Goal: Task Accomplishment & Management: Manage account settings

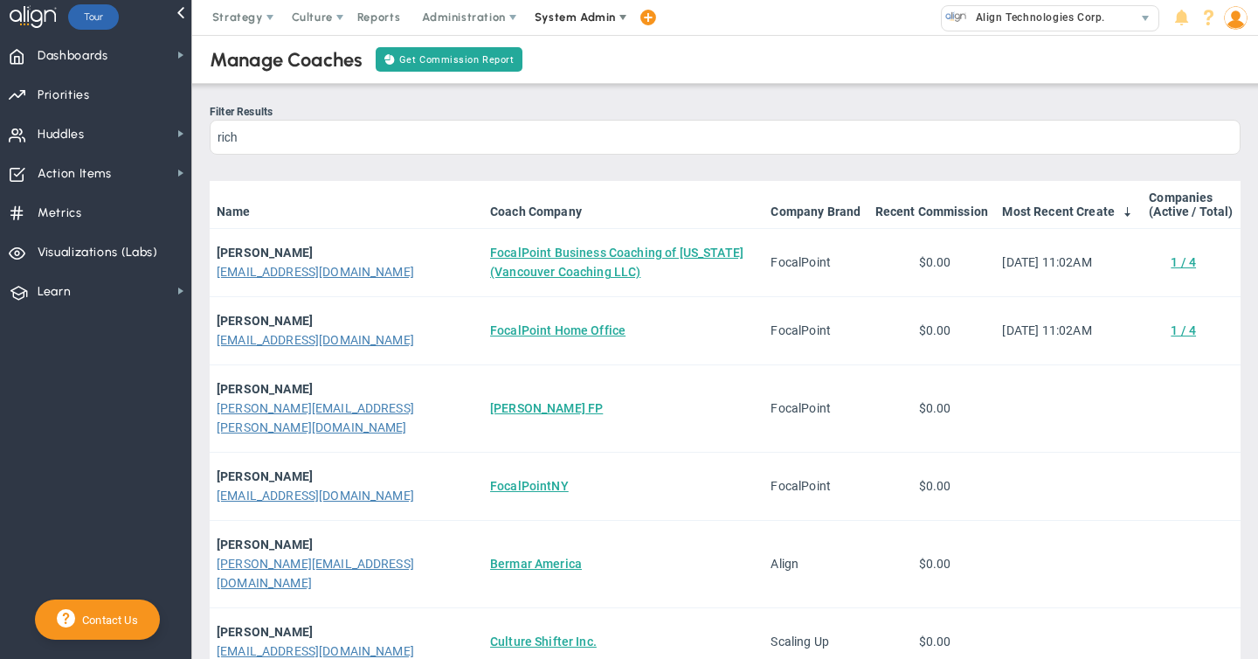
scroll to position [196, 0]
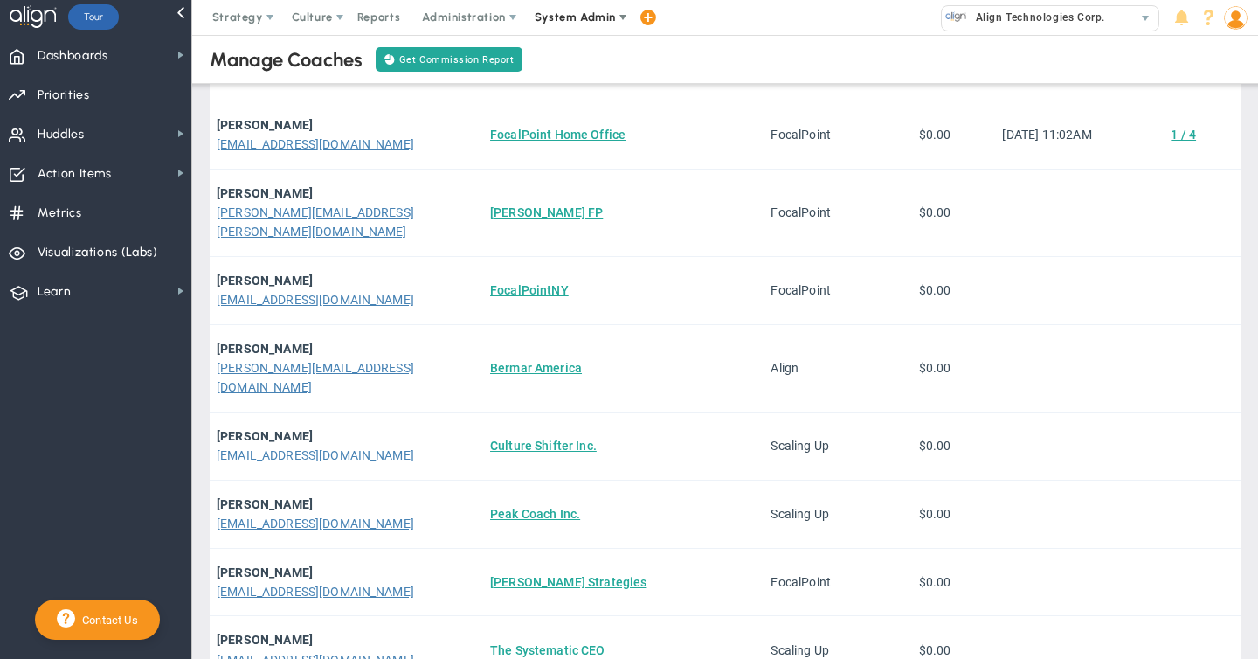
click at [573, 17] on span "System Admin" at bounding box center [575, 16] width 81 height 13
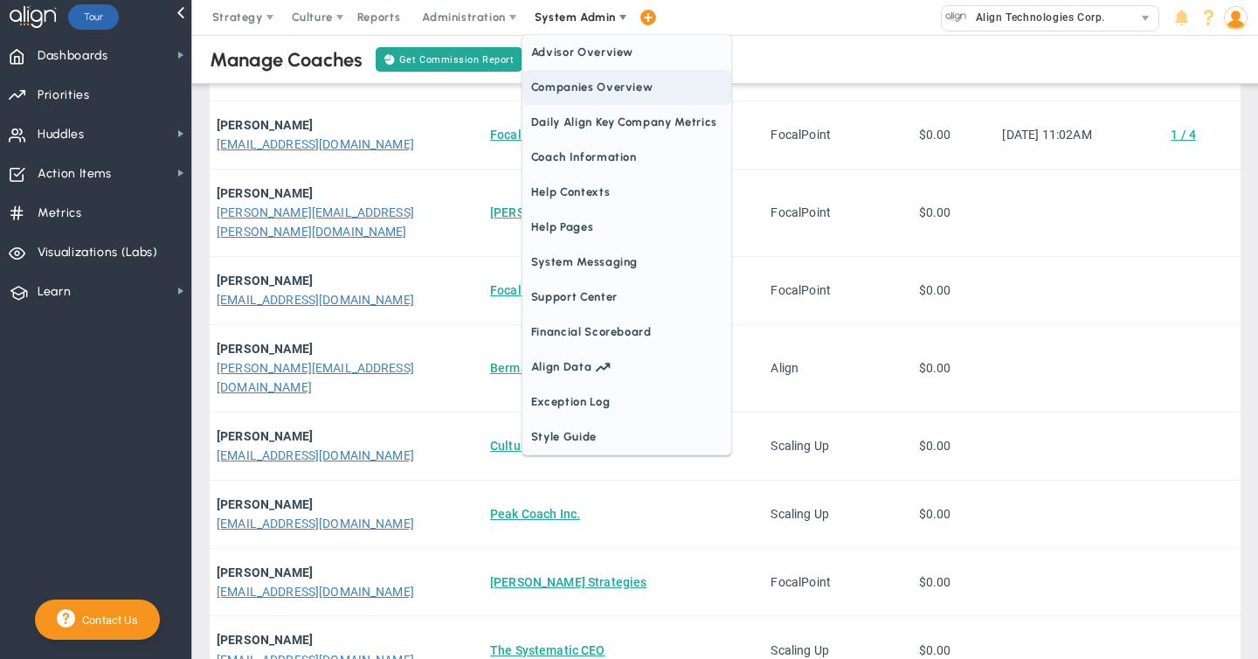
click at [572, 90] on span "Companies Overview" at bounding box center [626, 87] width 209 height 35
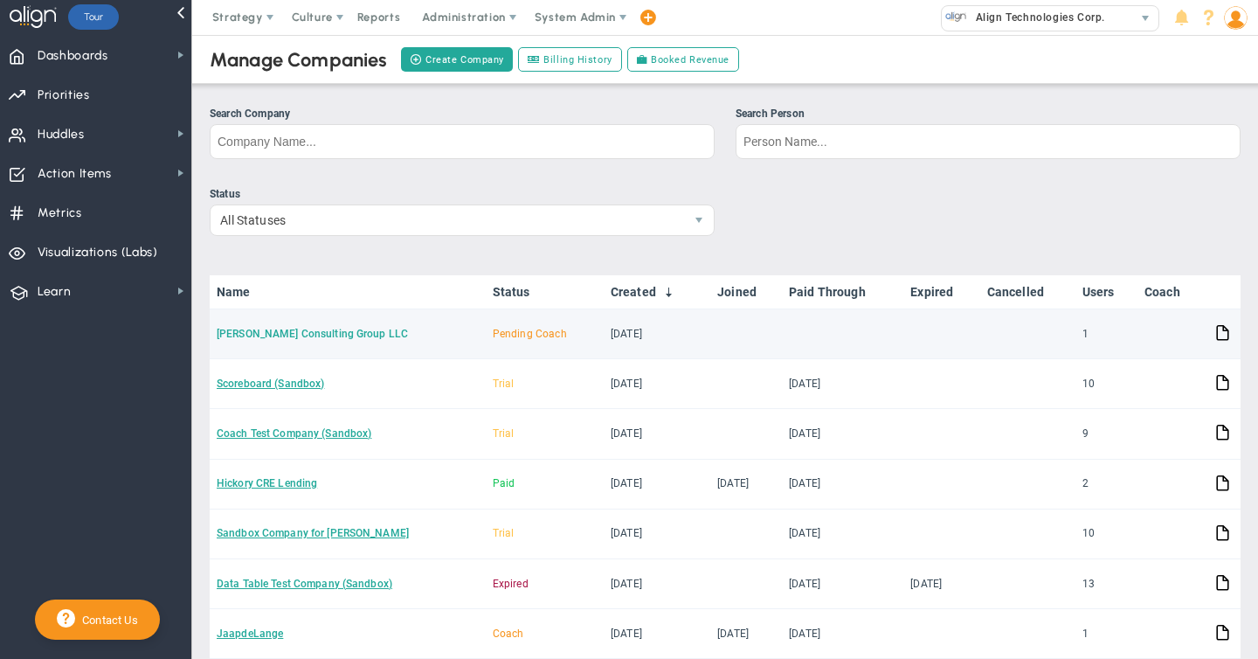
click at [259, 339] on link "[PERSON_NAME] Consulting Group LLC" at bounding box center [312, 334] width 191 height 12
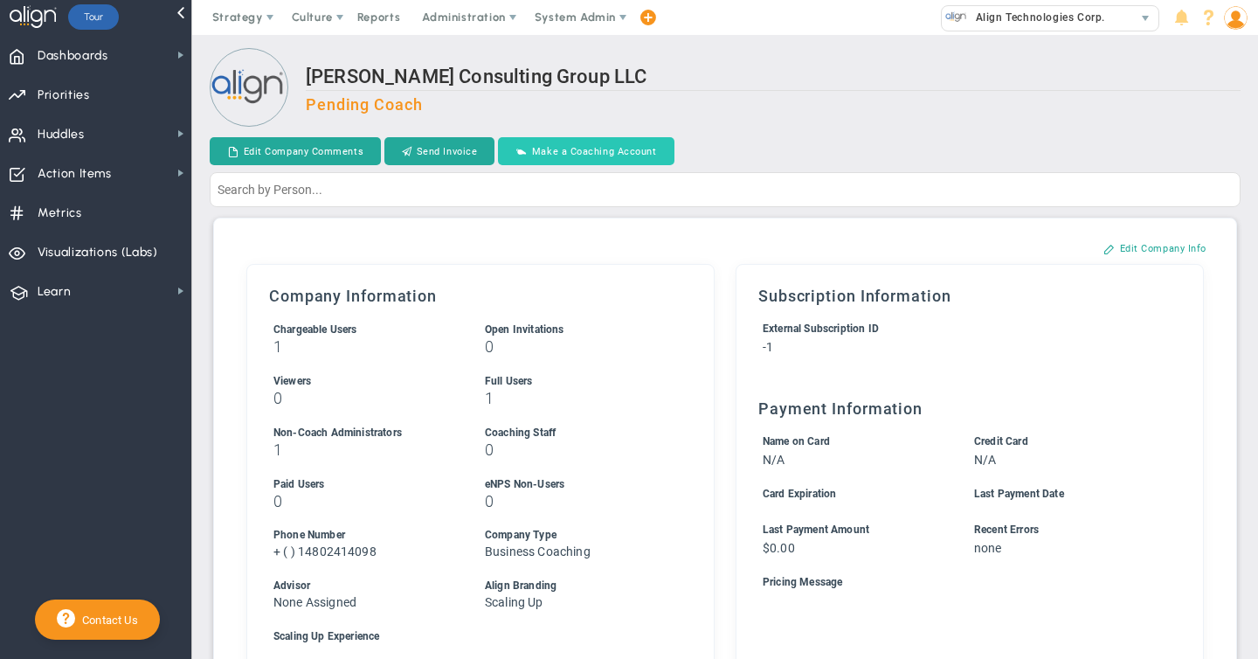
click at [567, 155] on button "Make a Coaching Account" at bounding box center [586, 151] width 176 height 28
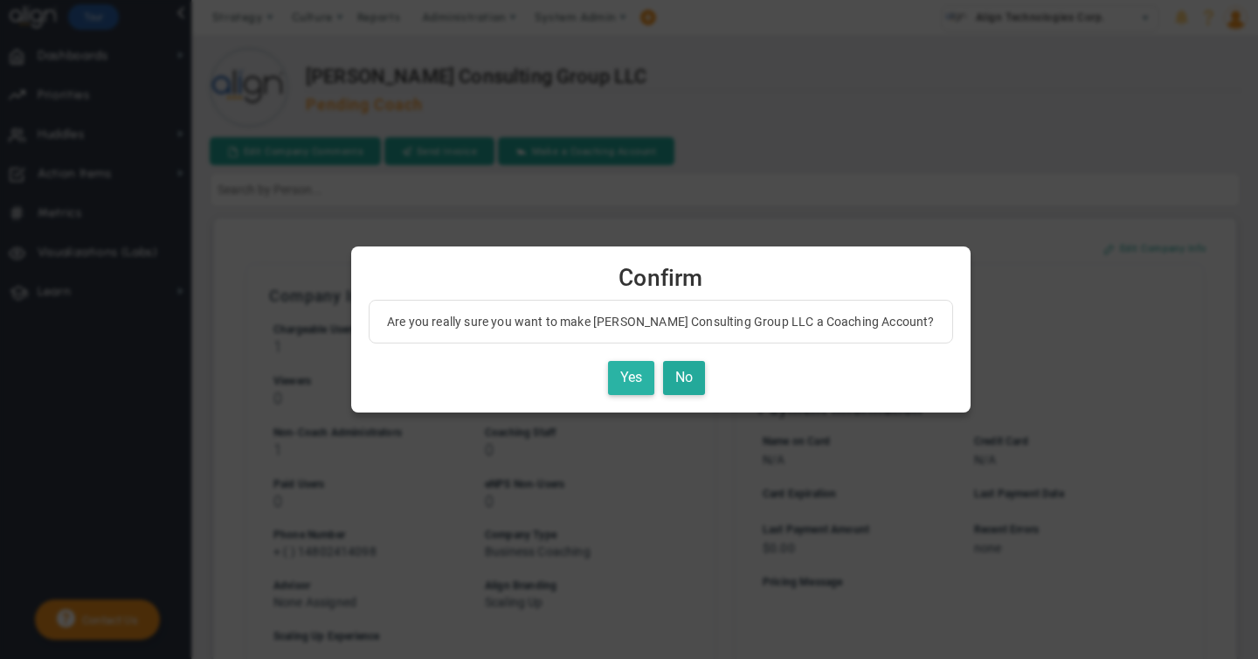
click at [608, 371] on button "Yes" at bounding box center [631, 378] width 46 height 34
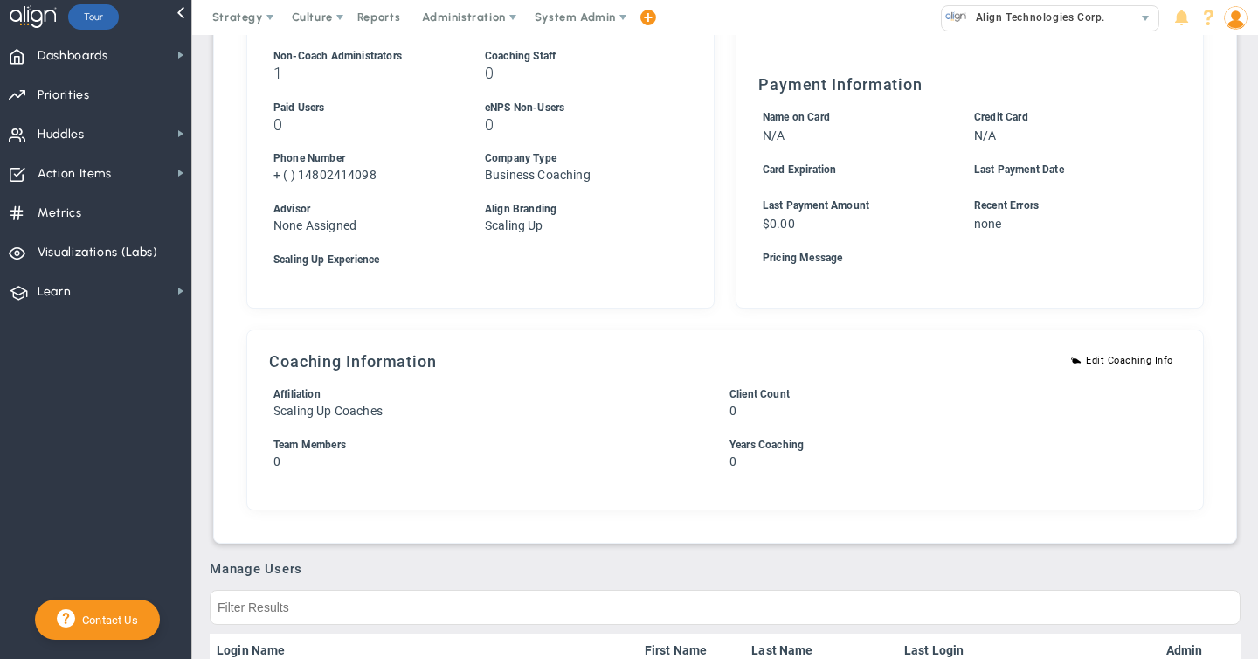
scroll to position [719, 0]
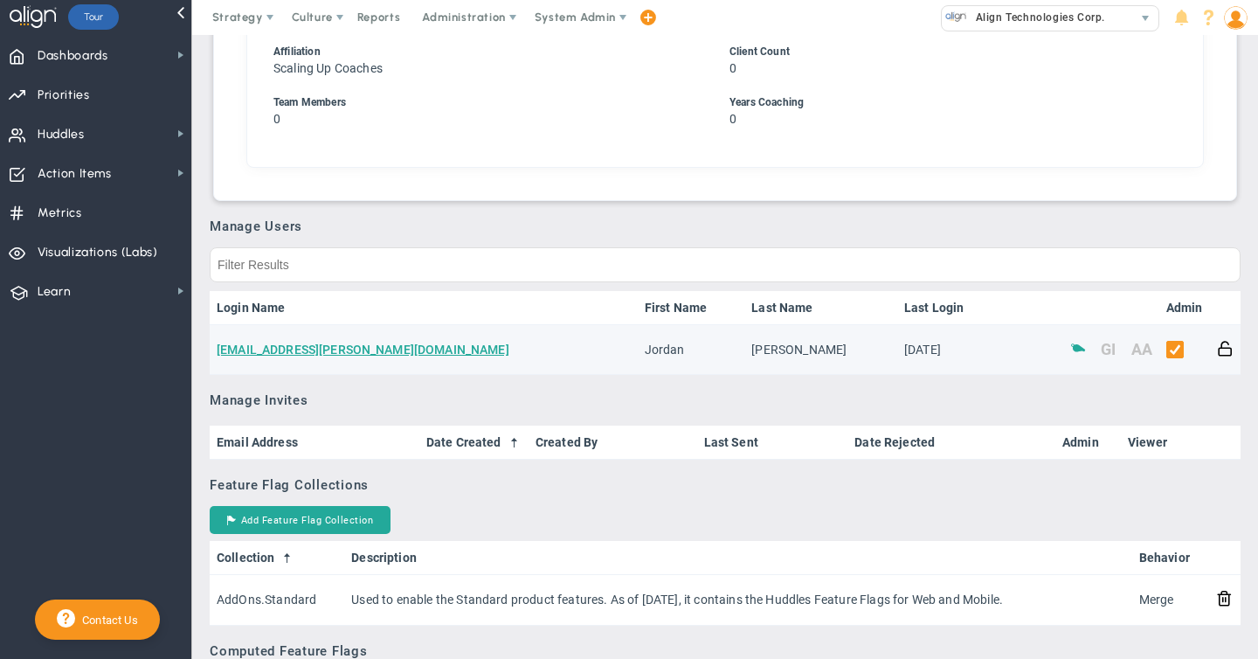
click at [1074, 346] on span at bounding box center [1078, 347] width 17 height 17
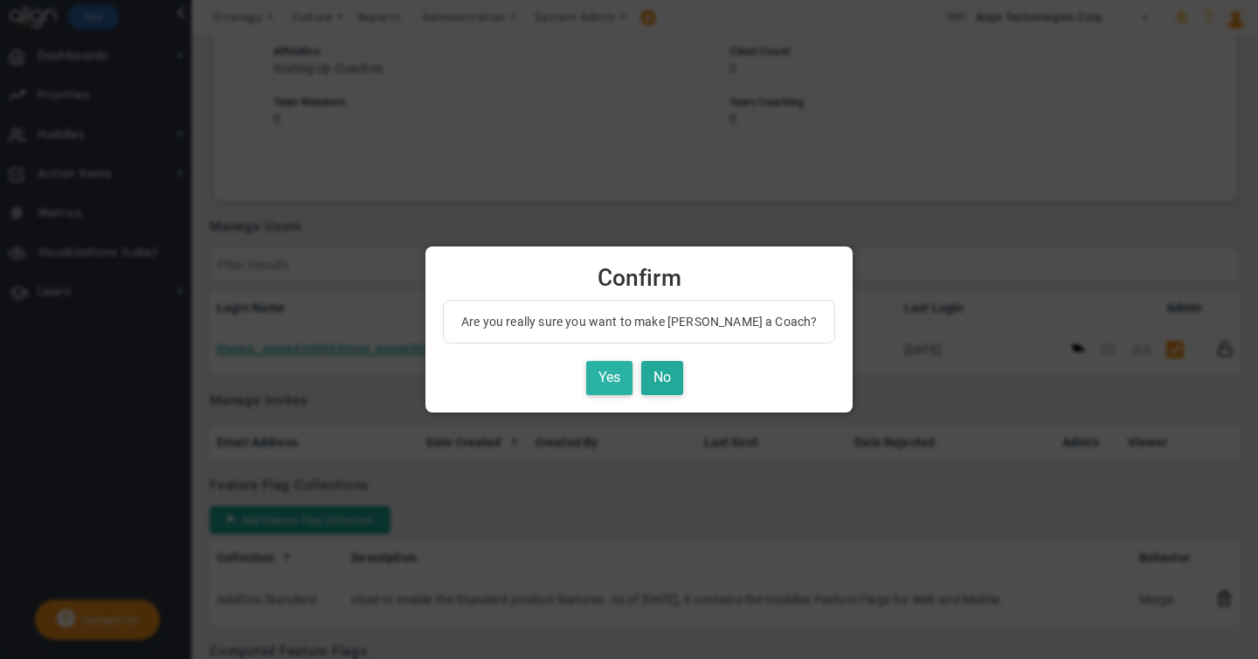
click at [612, 377] on button "Yes" at bounding box center [609, 378] width 46 height 34
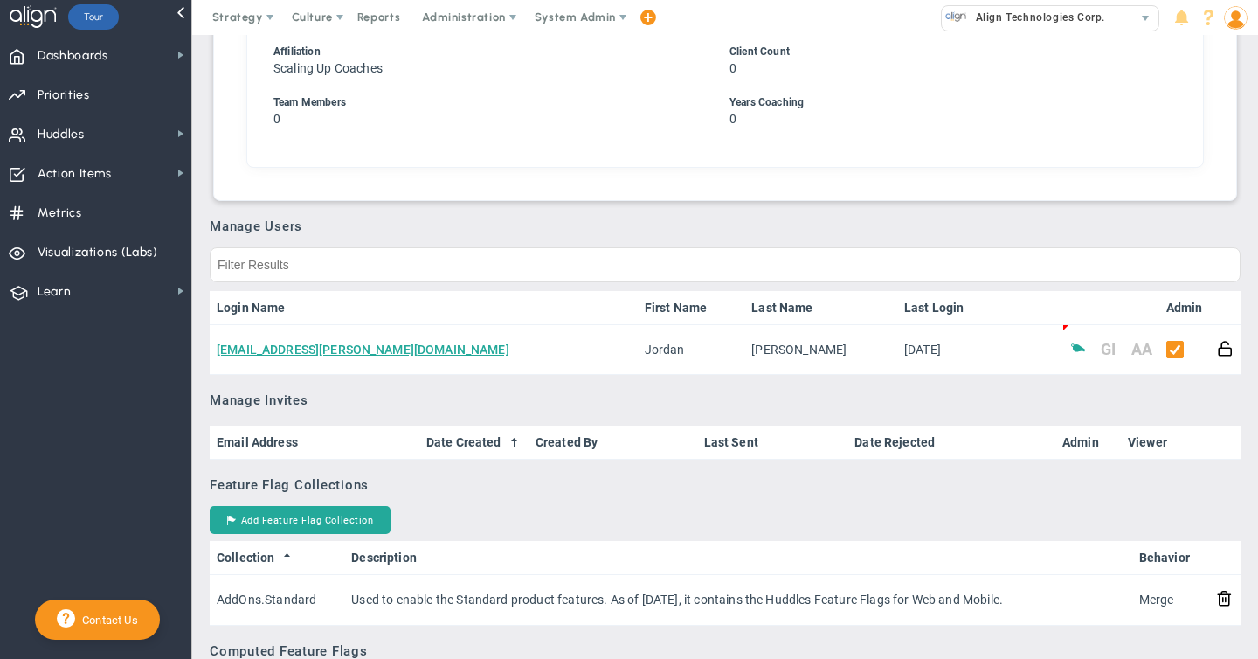
scroll to position [0, 0]
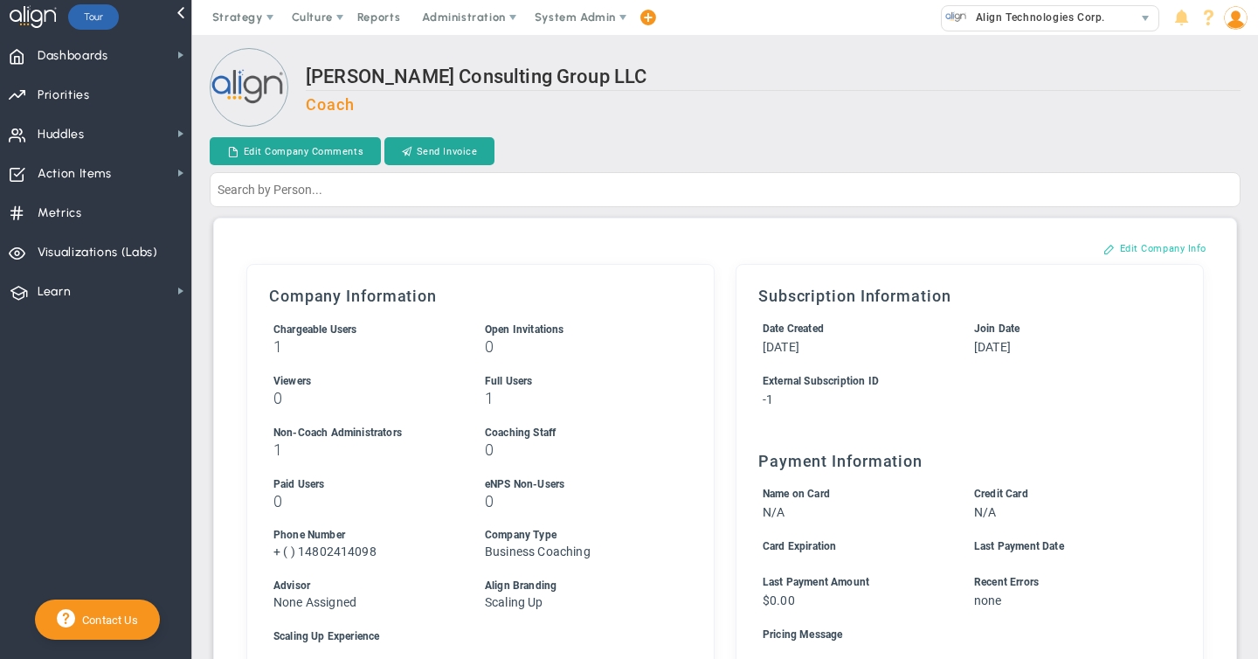
click at [1152, 248] on button "Edit Company Info" at bounding box center [1155, 248] width 138 height 28
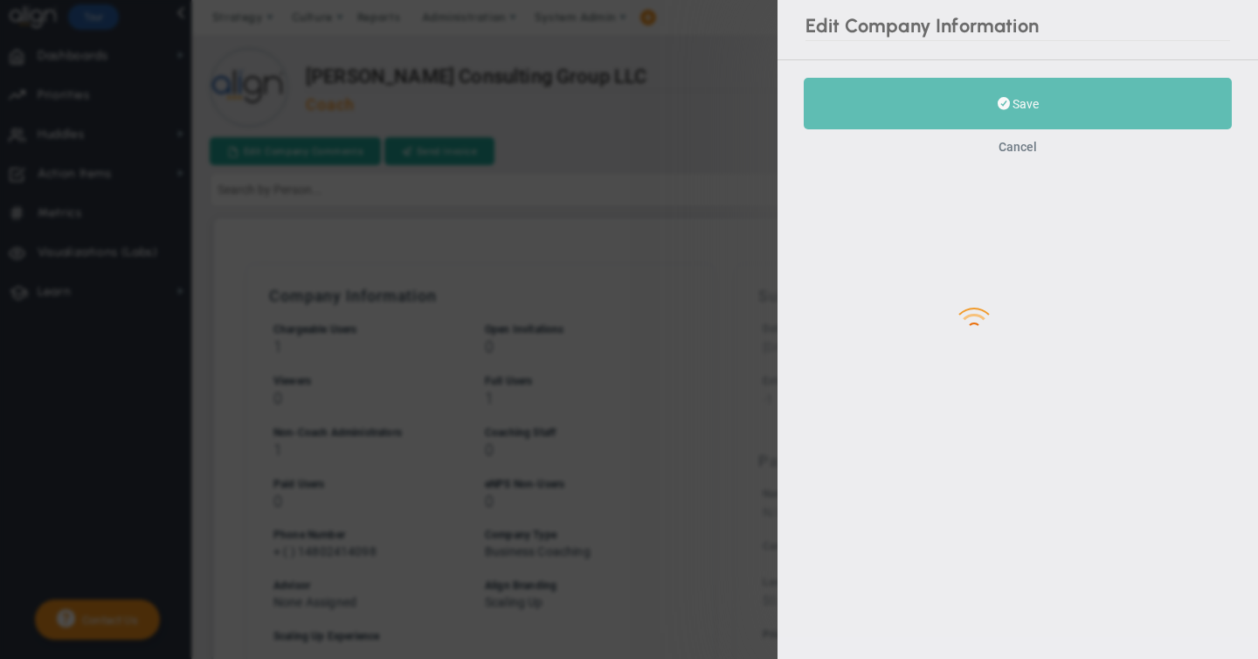
type input "14802414098"
type input "-1"
checkbox input "true"
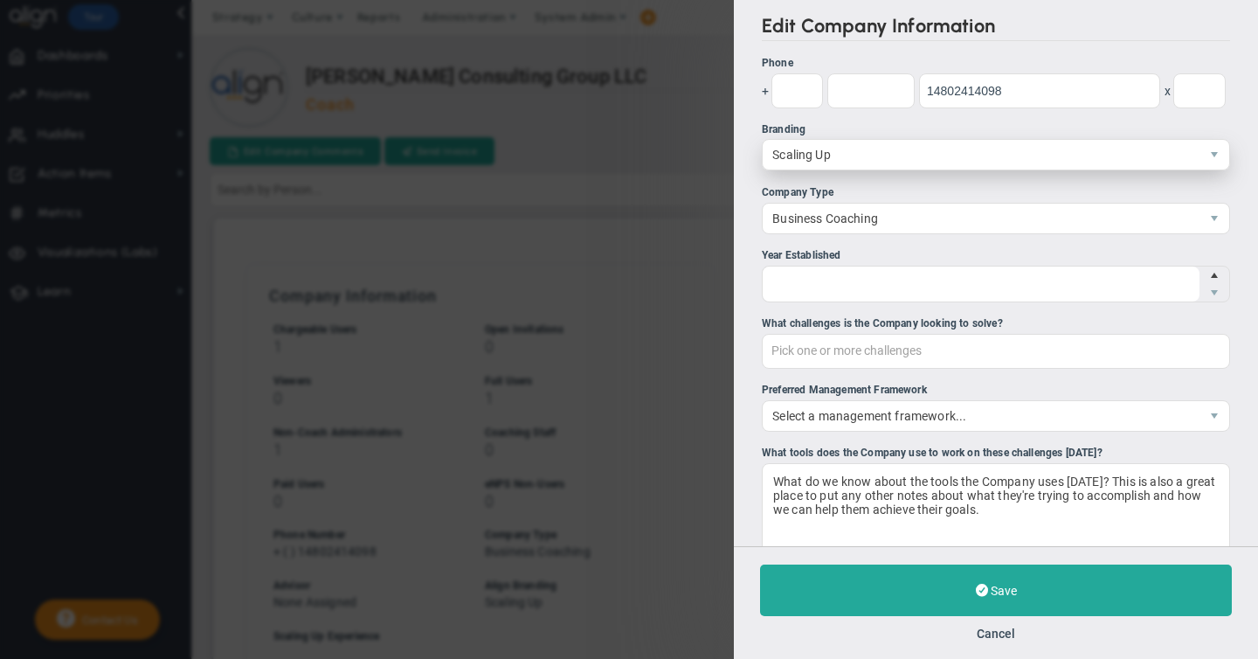
click at [809, 151] on span "Scaling Up" at bounding box center [981, 155] width 437 height 30
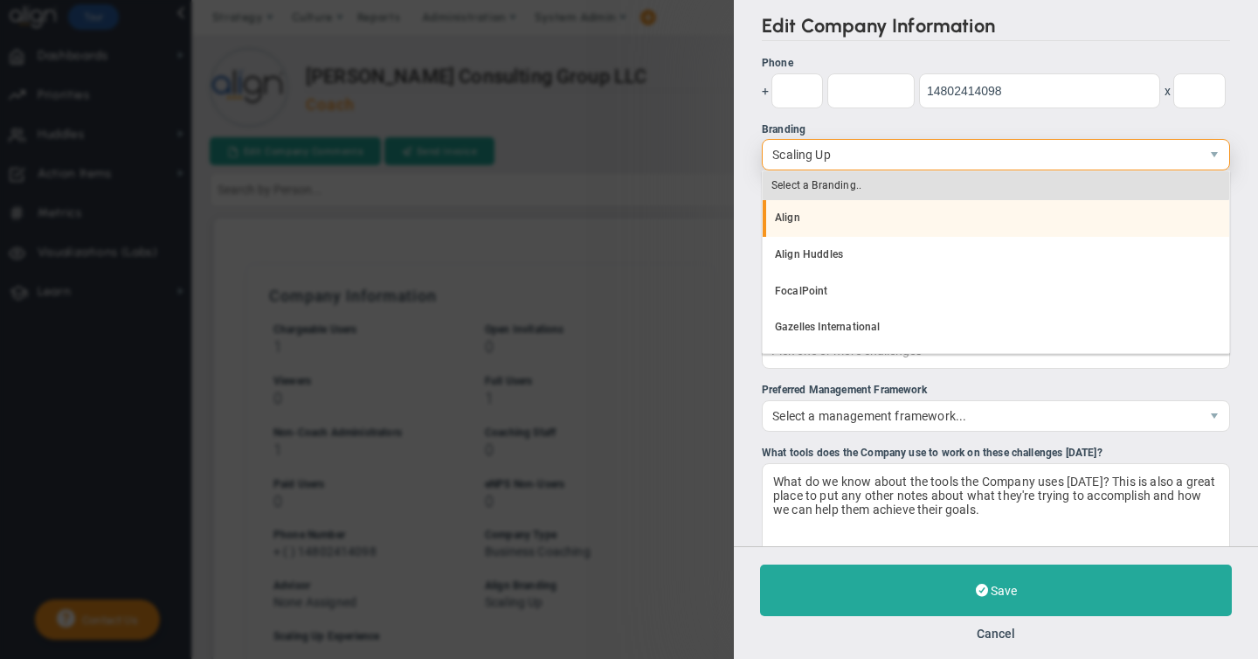
click at [794, 219] on li "Align" at bounding box center [996, 218] width 466 height 37
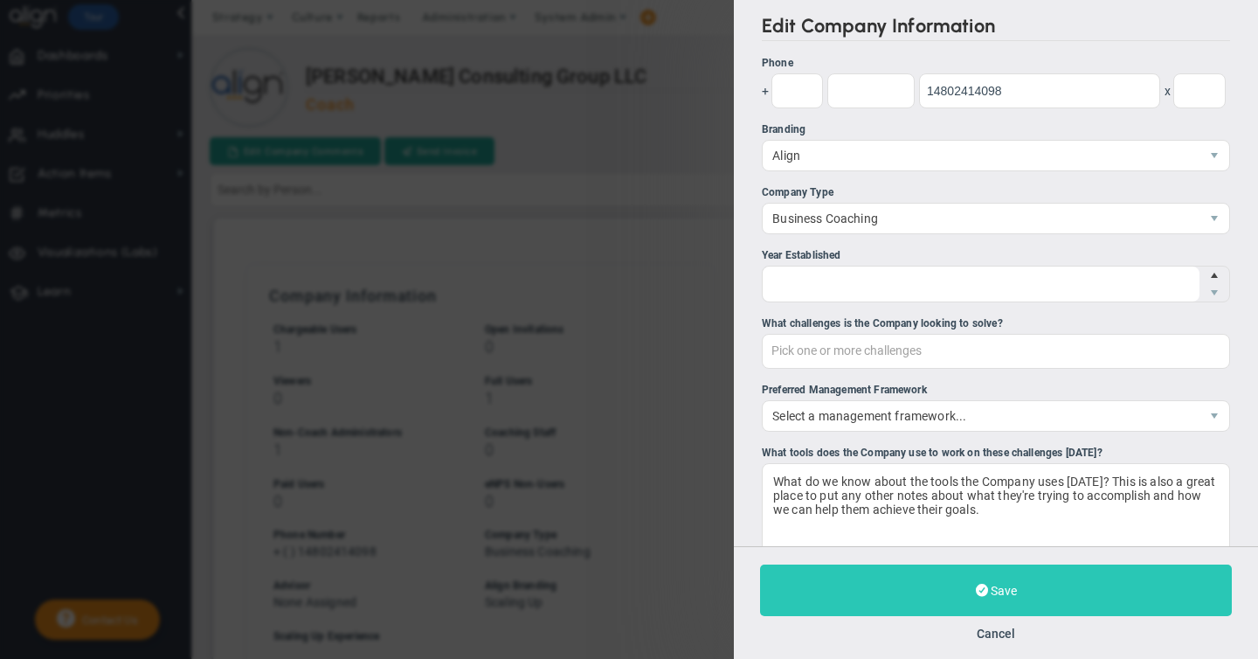
click at [998, 584] on span "Save" at bounding box center [1004, 590] width 26 height 14
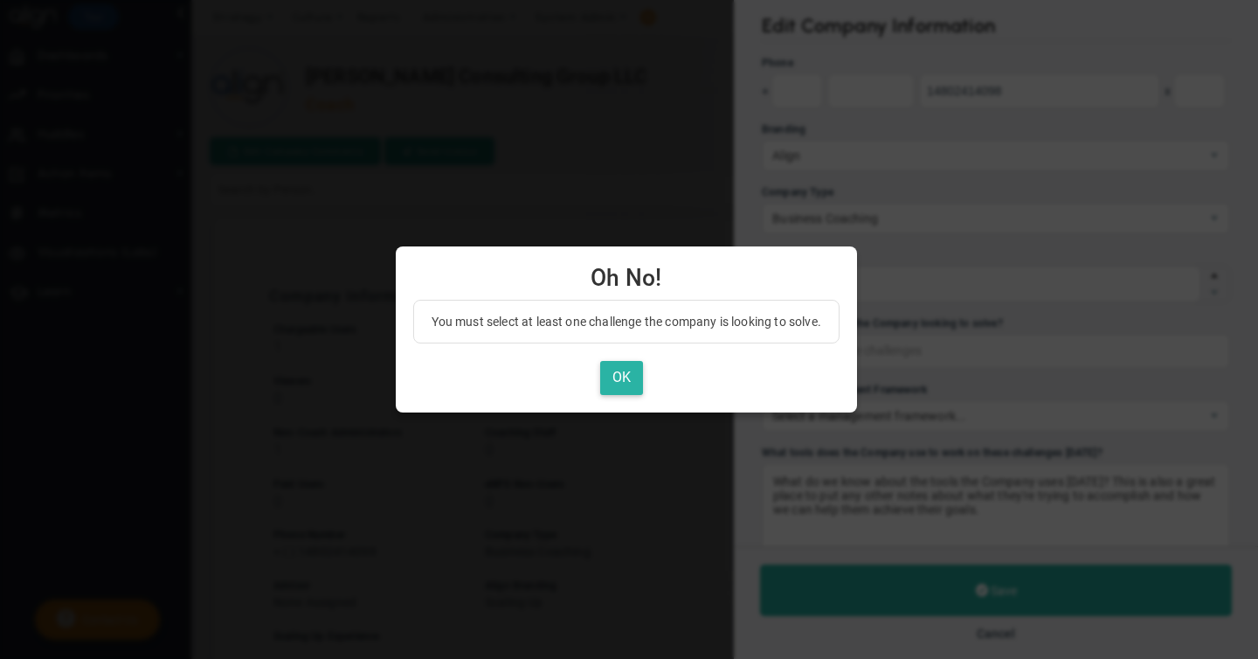
click at [623, 383] on button "OK" at bounding box center [621, 378] width 43 height 34
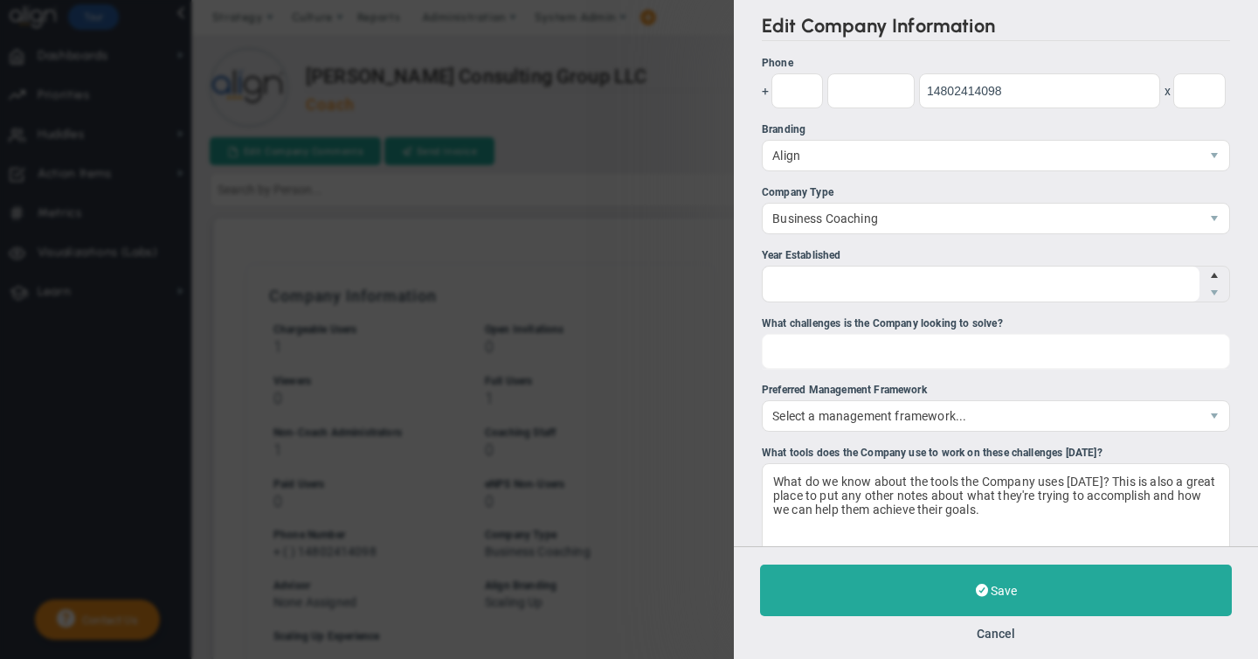
click at [849, 354] on div "Pick one or more challenges" at bounding box center [996, 351] width 468 height 35
click at [849, 354] on input "What challenges is the Company looking to solve? Pick one or more challenges Fi…" at bounding box center [859, 350] width 193 height 31
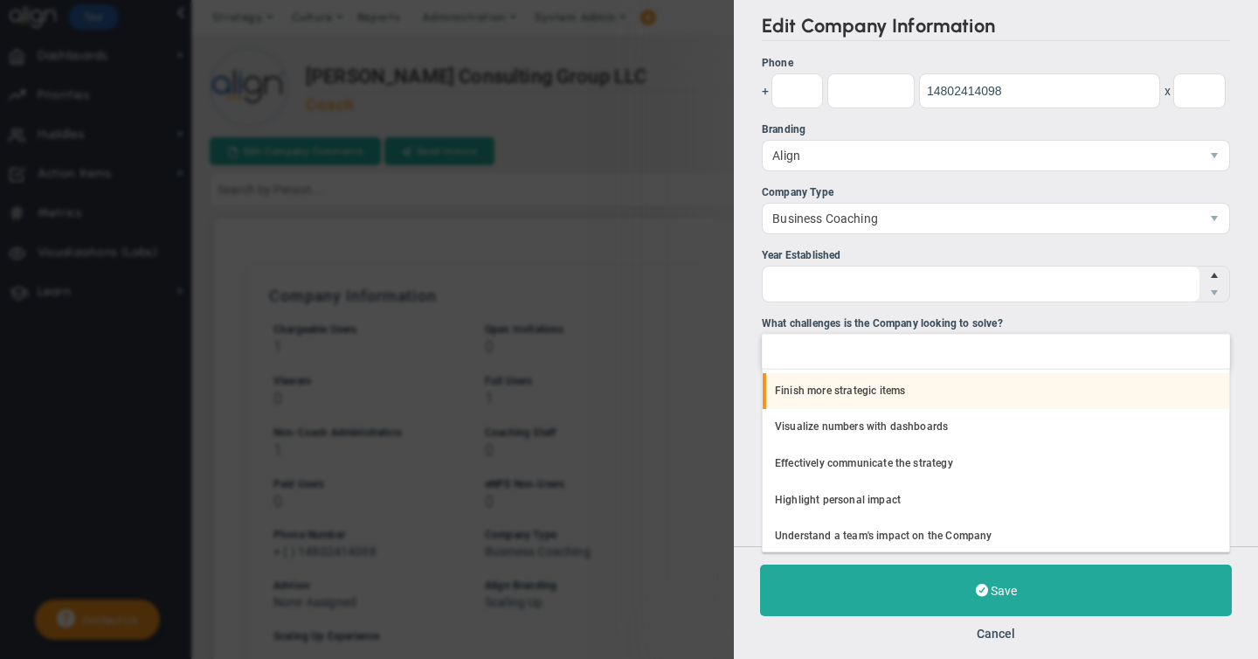
click at [837, 390] on li "Finish more strategic items" at bounding box center [996, 391] width 466 height 37
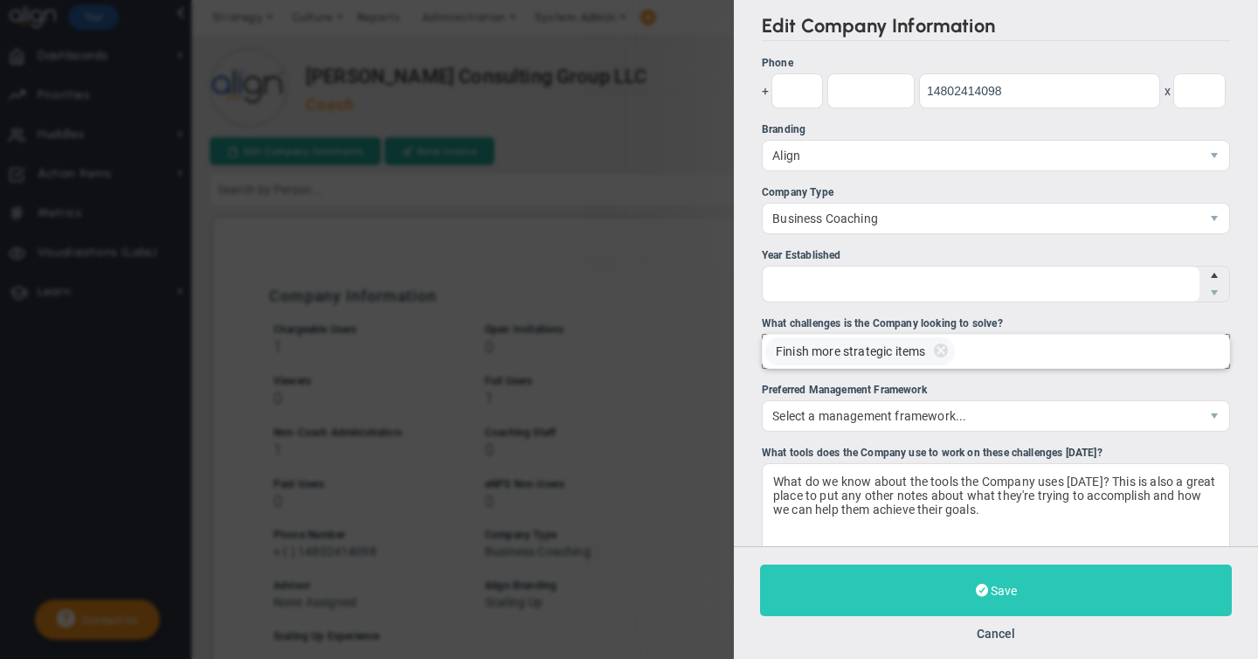
click at [998, 584] on span "Save" at bounding box center [1004, 590] width 26 height 14
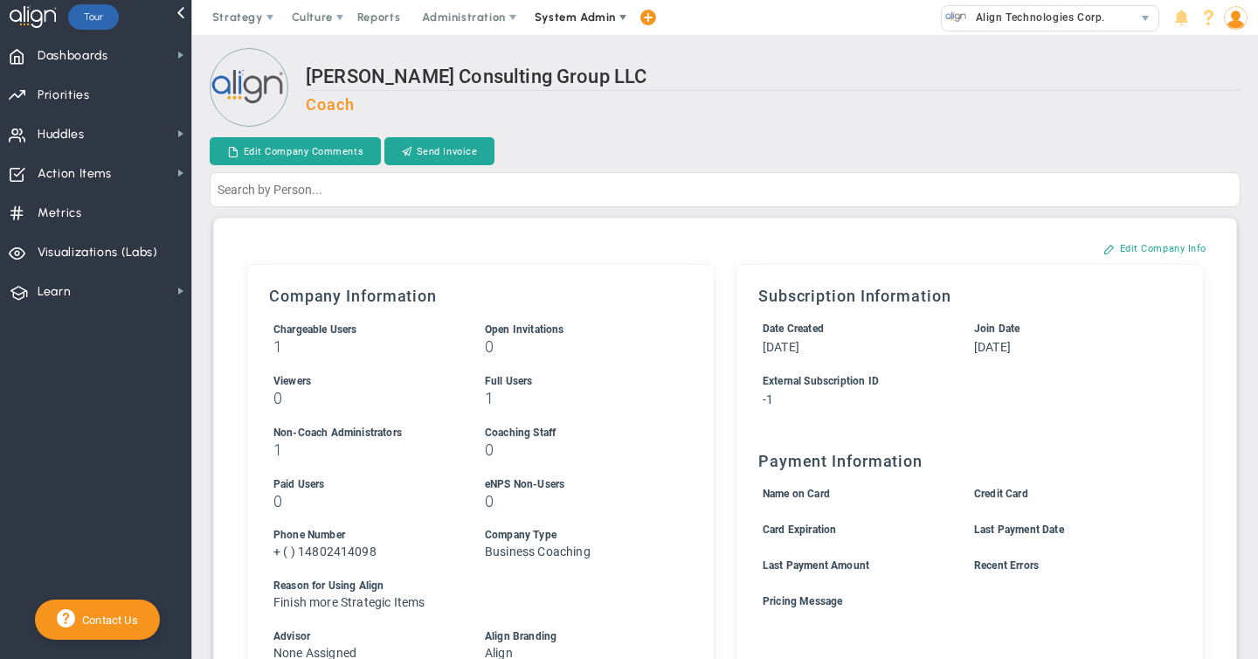
click at [567, 8] on span "System Admin" at bounding box center [576, 17] width 110 height 35
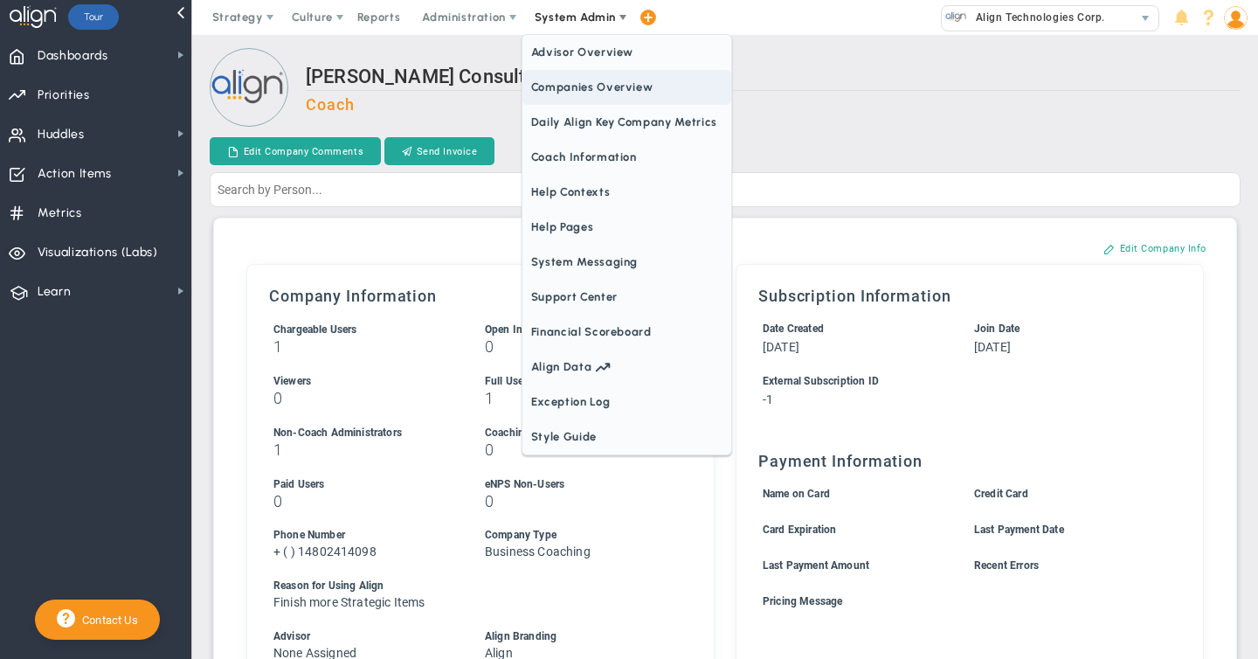
click at [571, 90] on span "Companies Overview" at bounding box center [626, 87] width 209 height 35
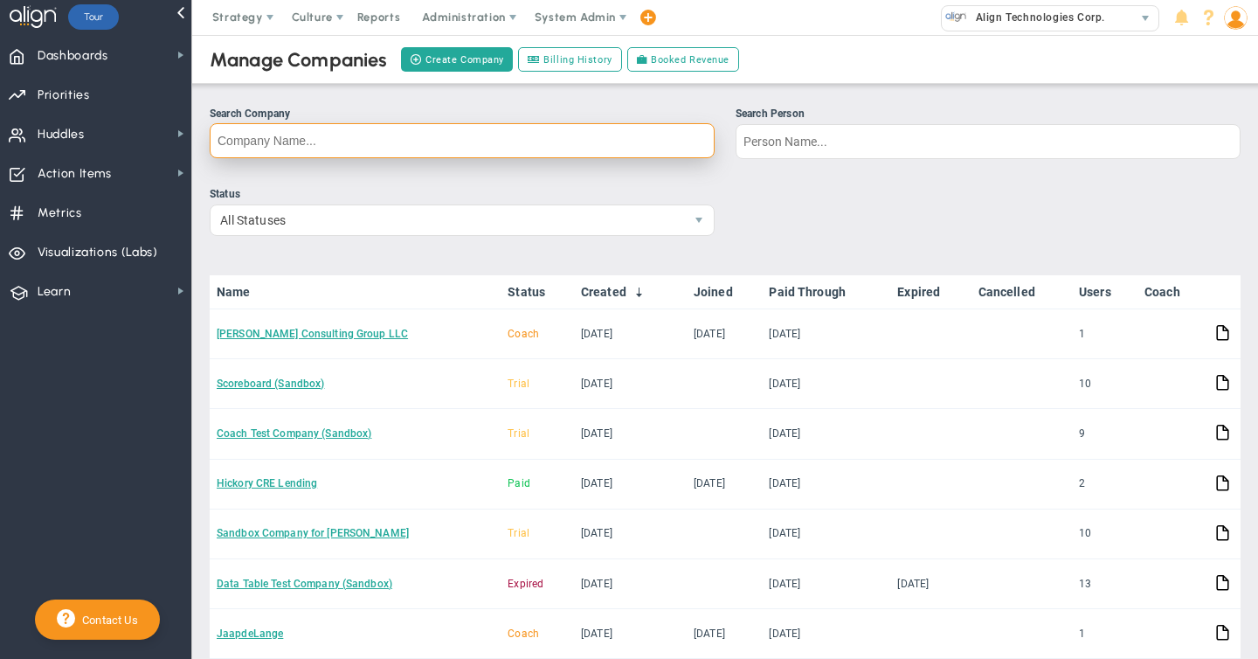
click at [243, 143] on input "Search Company" at bounding box center [462, 140] width 505 height 35
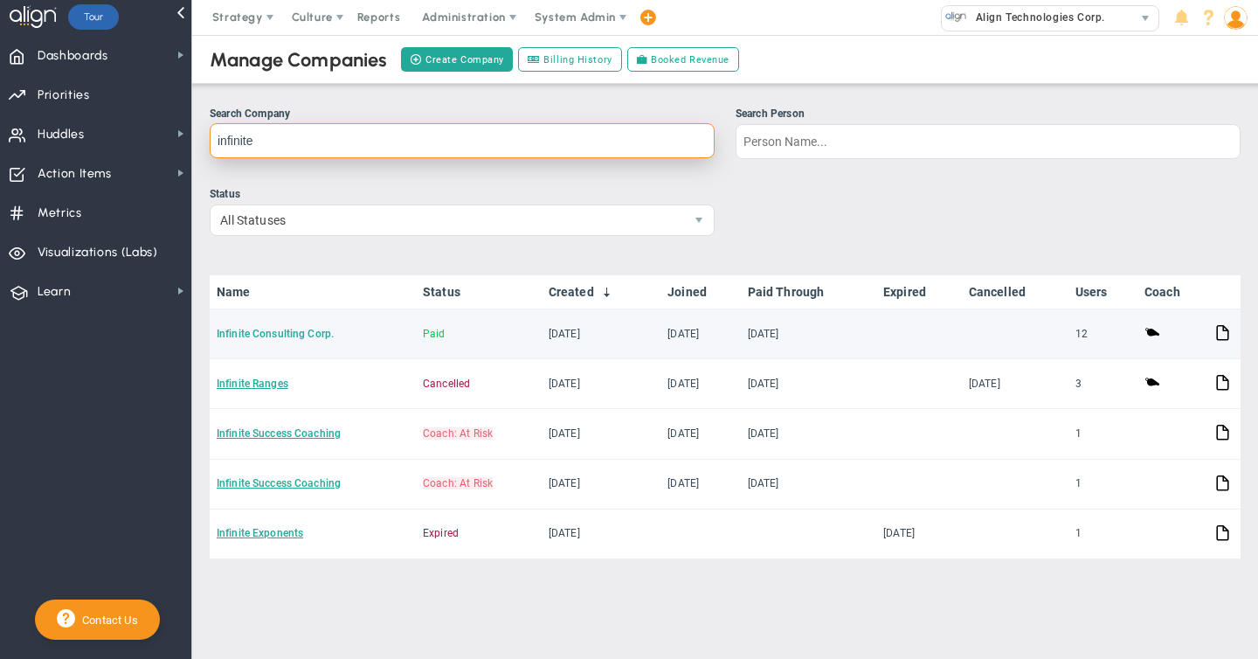
type input "infinite"
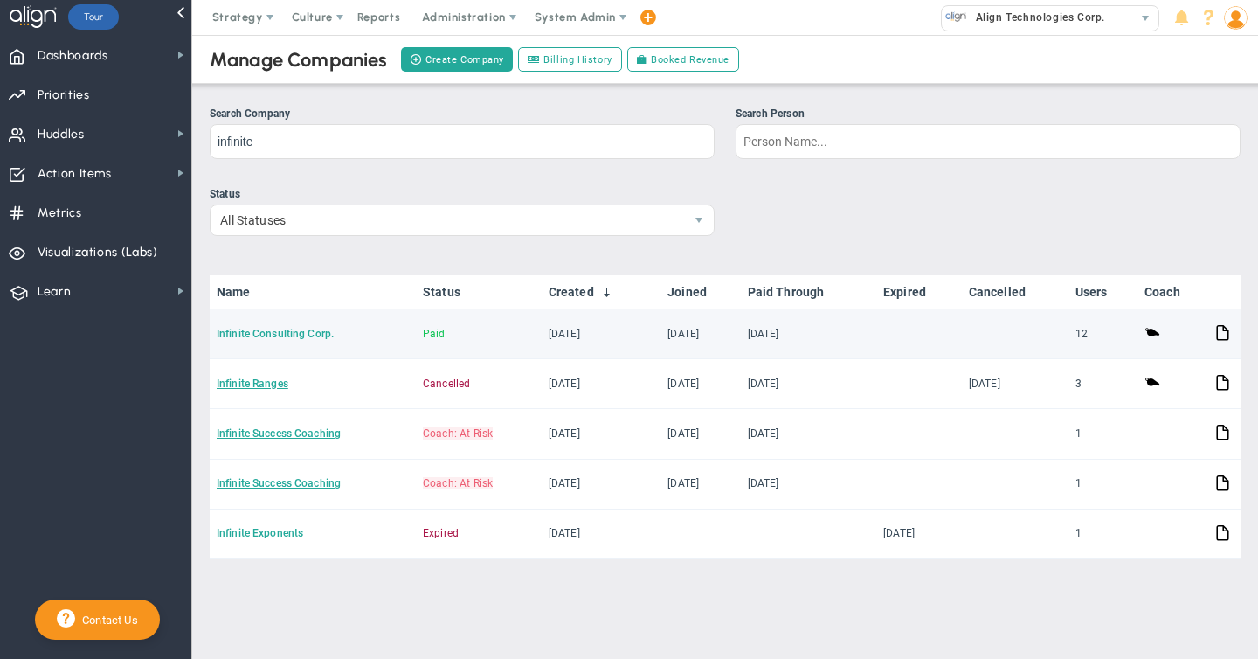
click at [273, 331] on link "Infinite Consulting Corp." at bounding box center [275, 334] width 117 height 12
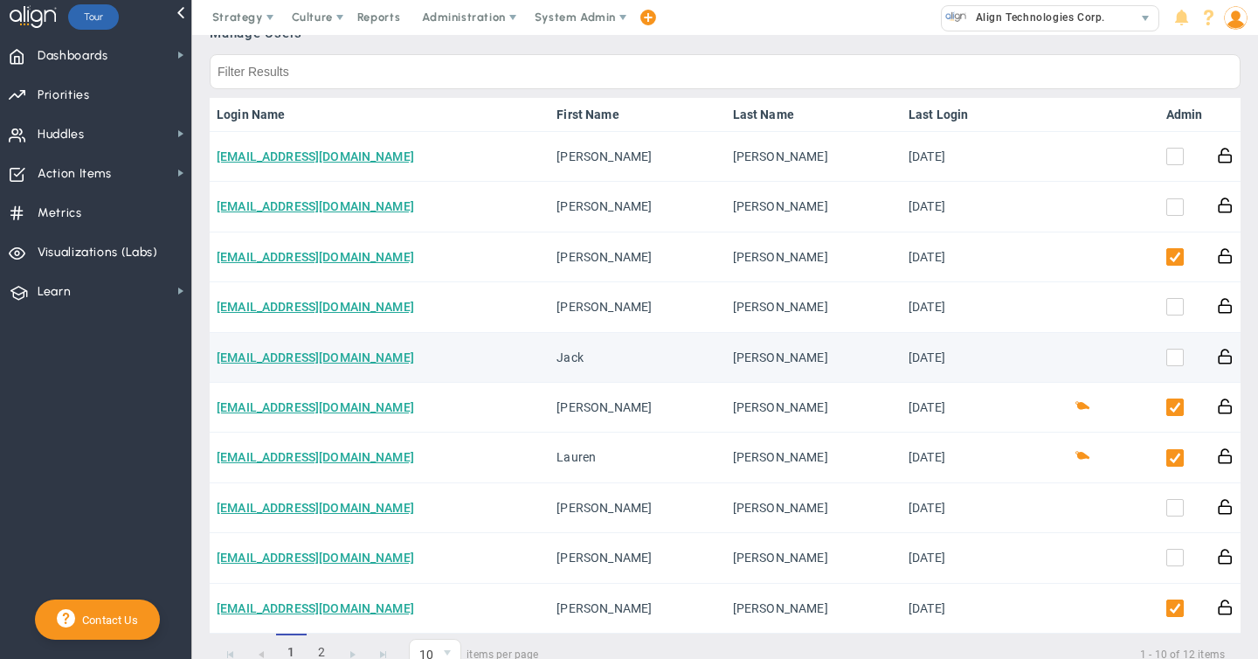
scroll to position [936, 0]
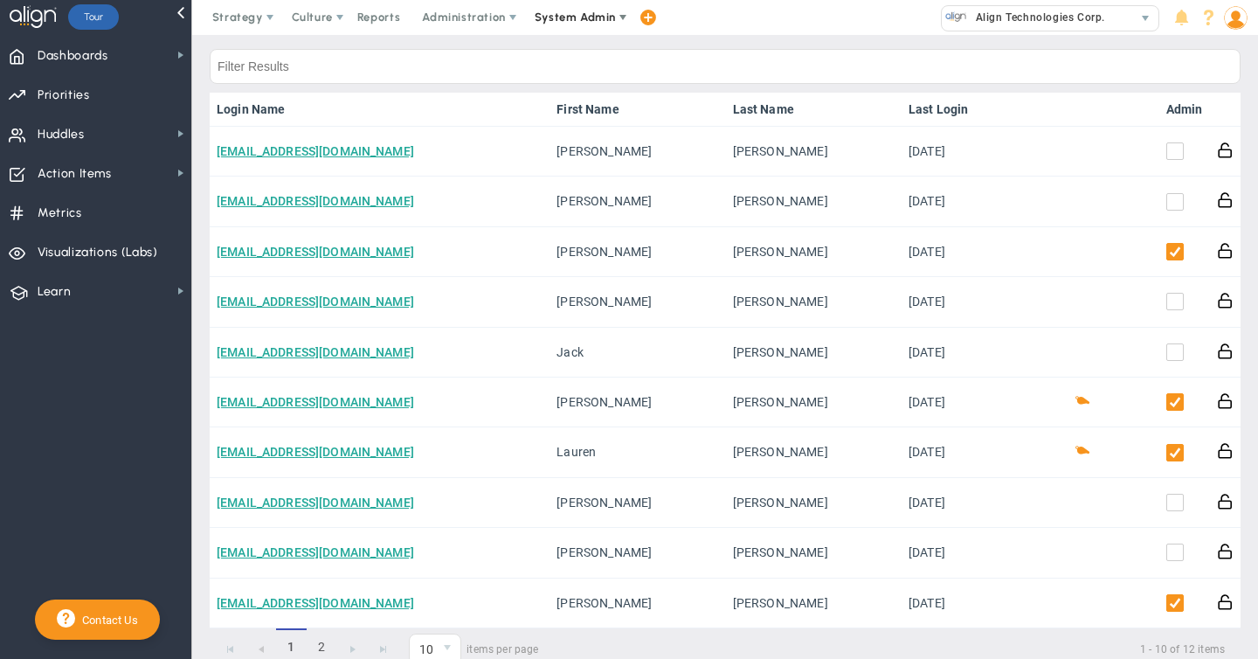
click at [564, 18] on span "System Admin" at bounding box center [575, 16] width 81 height 13
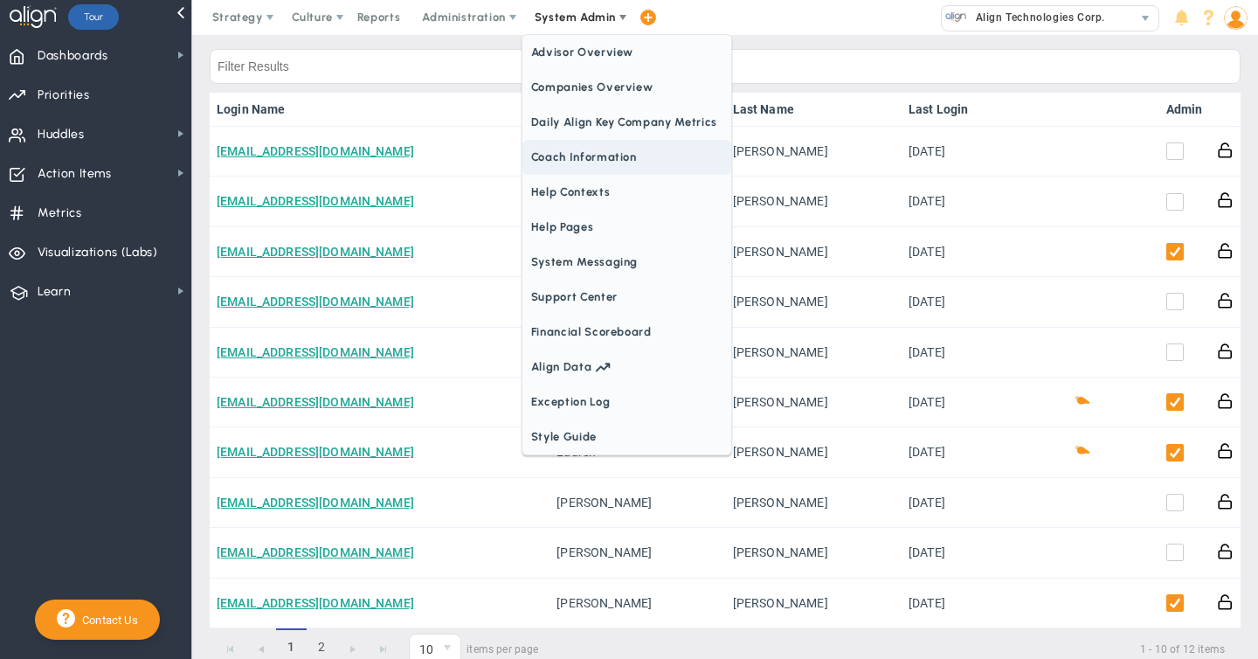
click at [576, 158] on span "Coach Information" at bounding box center [626, 157] width 209 height 35
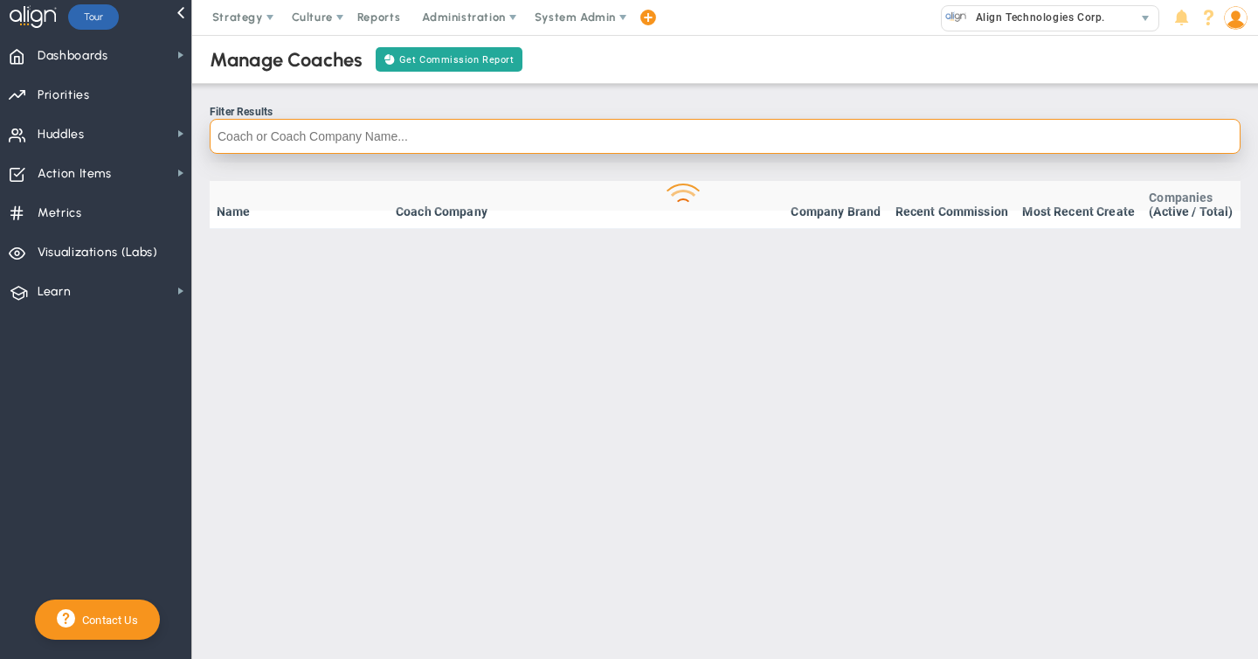
click at [281, 125] on input "text" at bounding box center [725, 136] width 1031 height 35
type input "lipana"
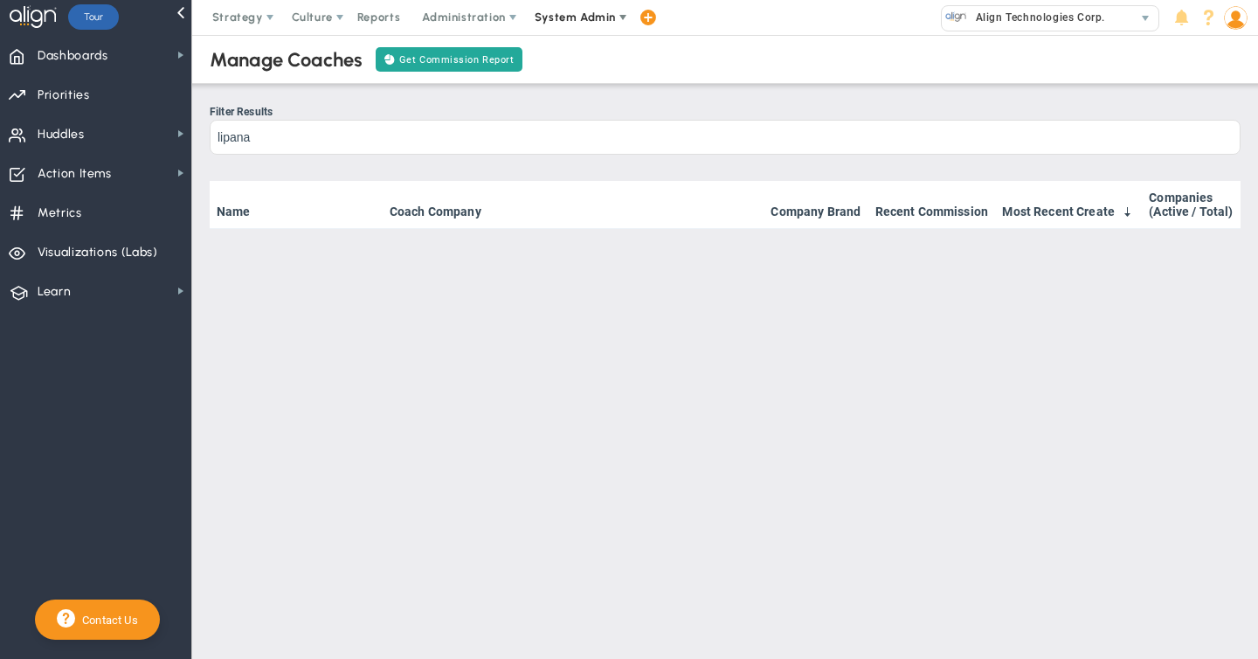
click at [576, 16] on span "System Admin" at bounding box center [575, 16] width 81 height 13
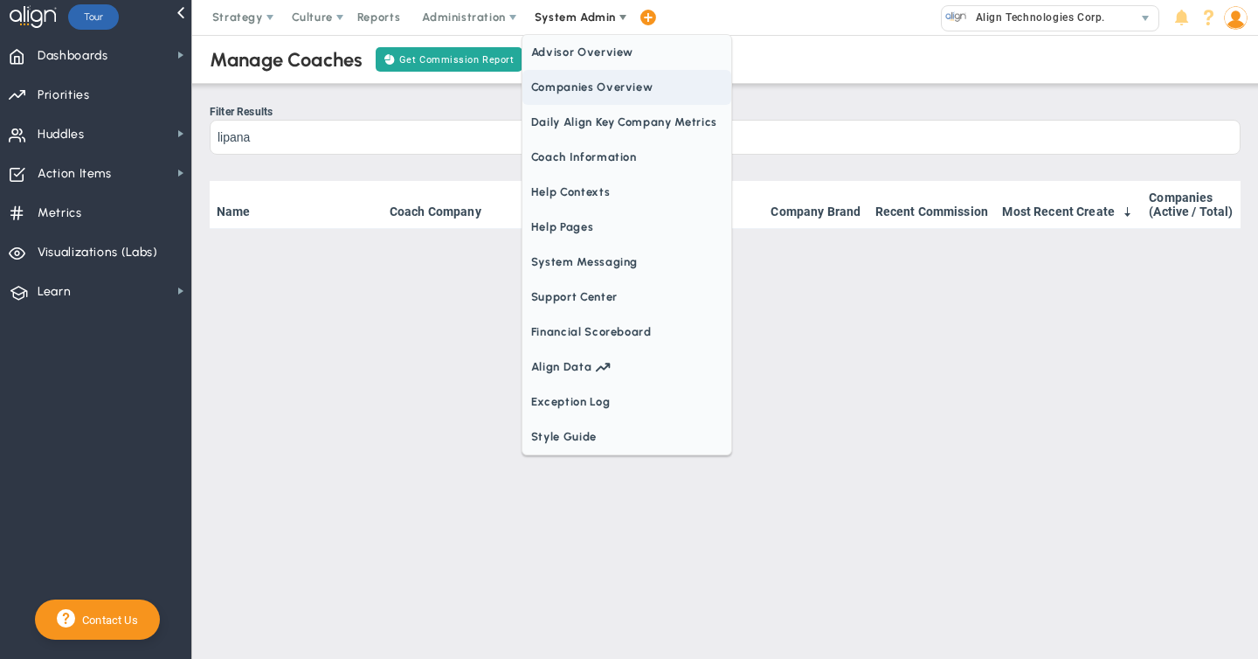
click at [580, 84] on span "Companies Overview" at bounding box center [626, 87] width 209 height 35
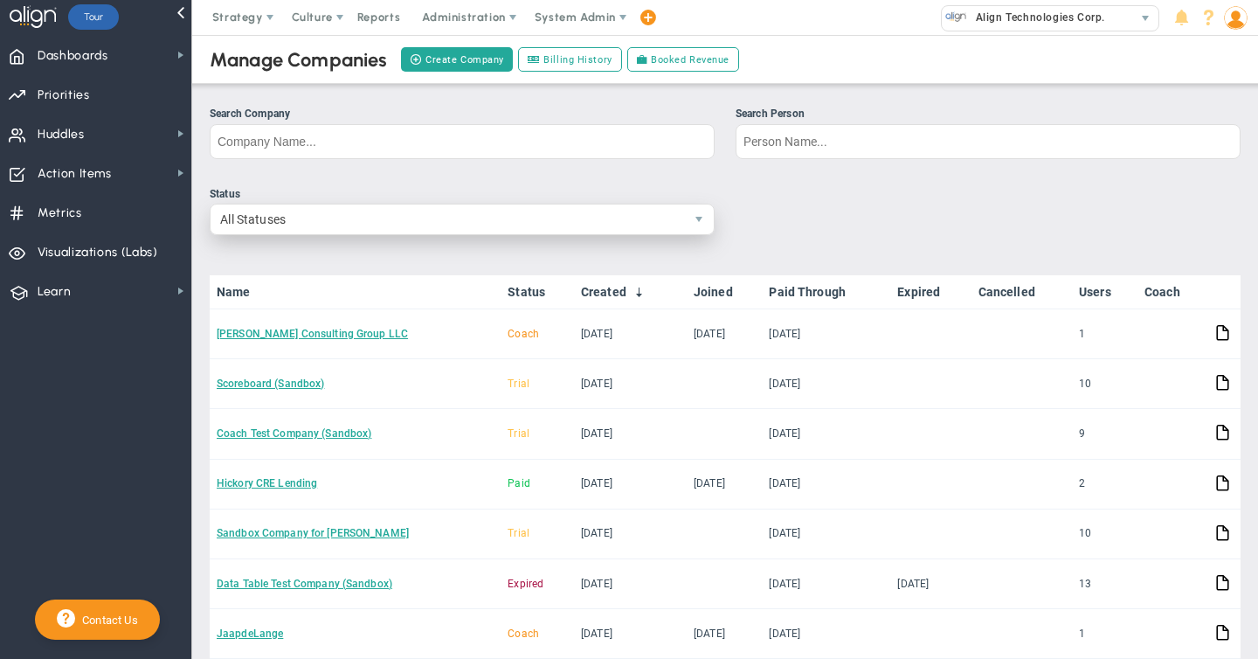
click at [262, 219] on span "All Statuses" at bounding box center [447, 219] width 473 height 30
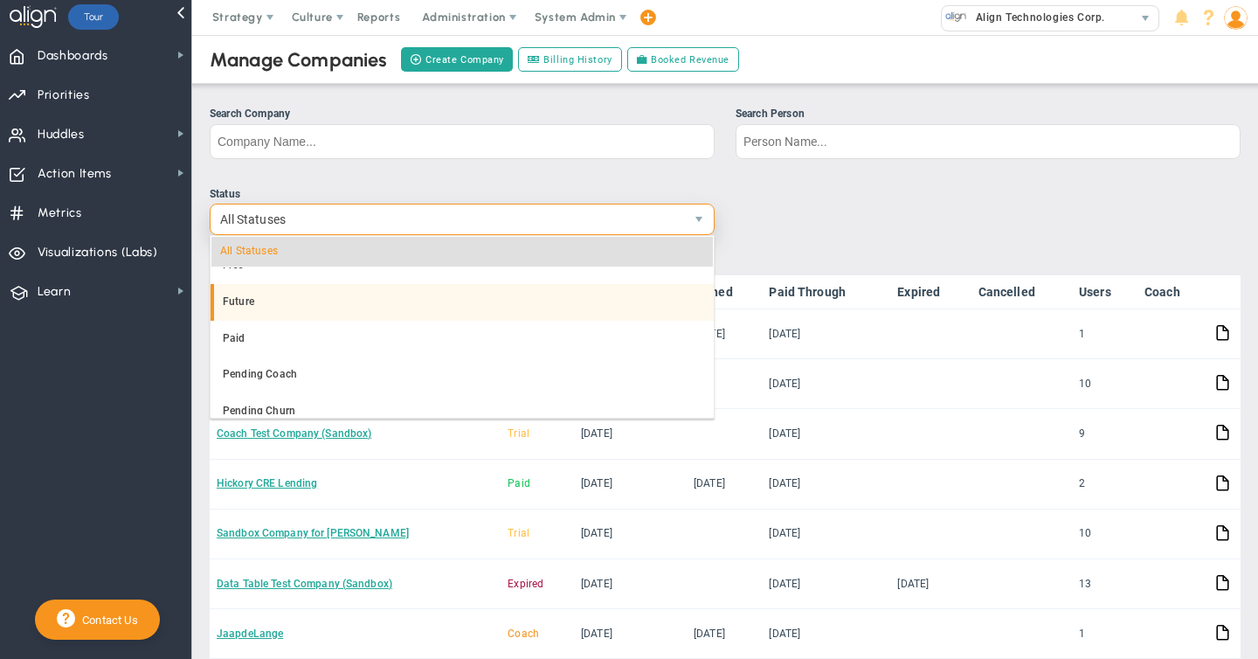
scroll to position [234, 0]
click at [248, 309] on li "Paid" at bounding box center [462, 306] width 503 height 37
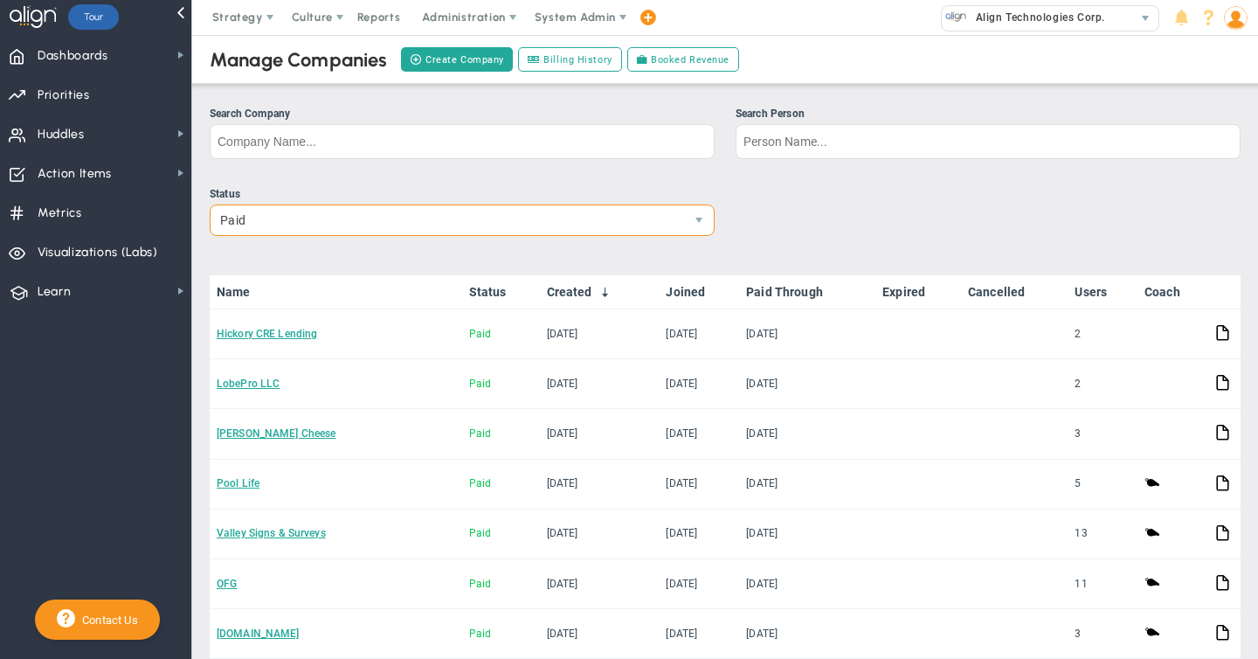
click at [698, 290] on link "Joined" at bounding box center [699, 292] width 66 height 14
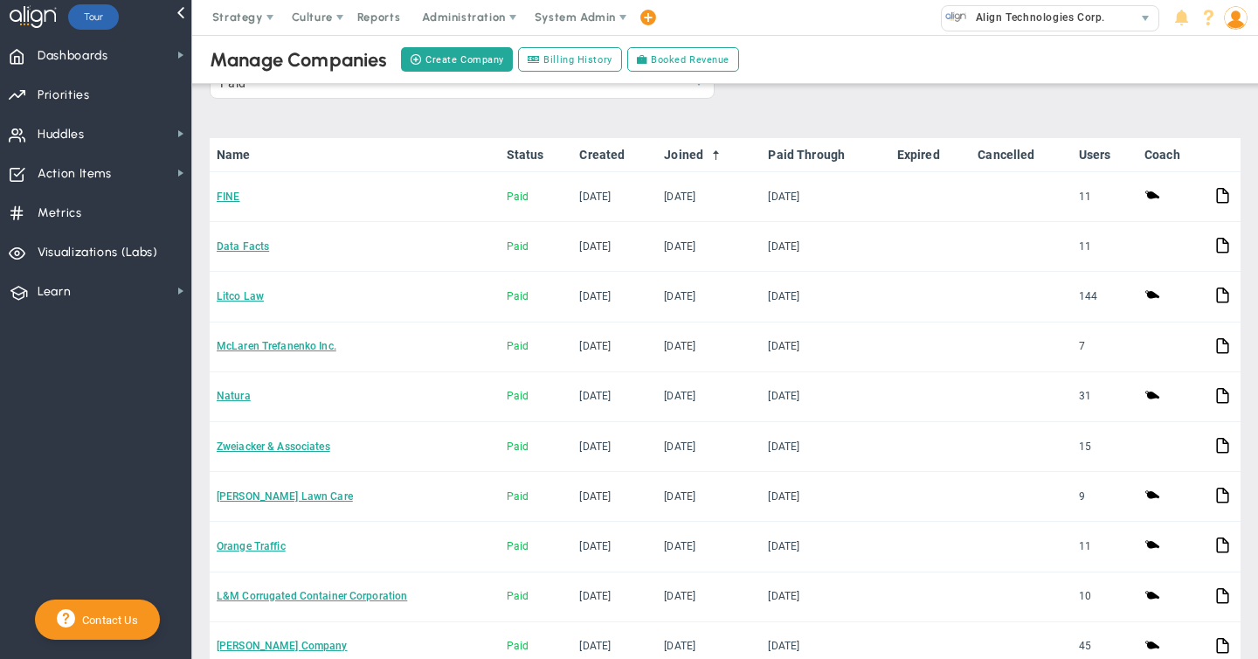
scroll to position [201, 0]
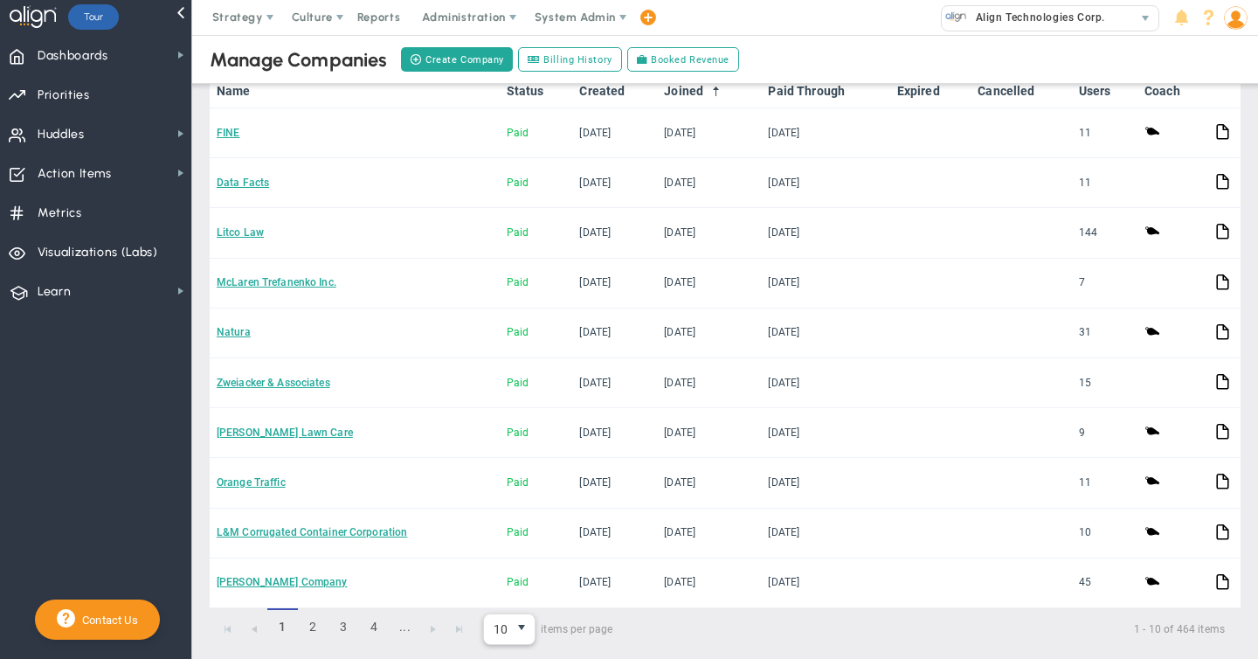
click at [526, 625] on span "select" at bounding box center [521, 627] width 14 height 14
click at [519, 514] on li "20" at bounding box center [509, 513] width 51 height 37
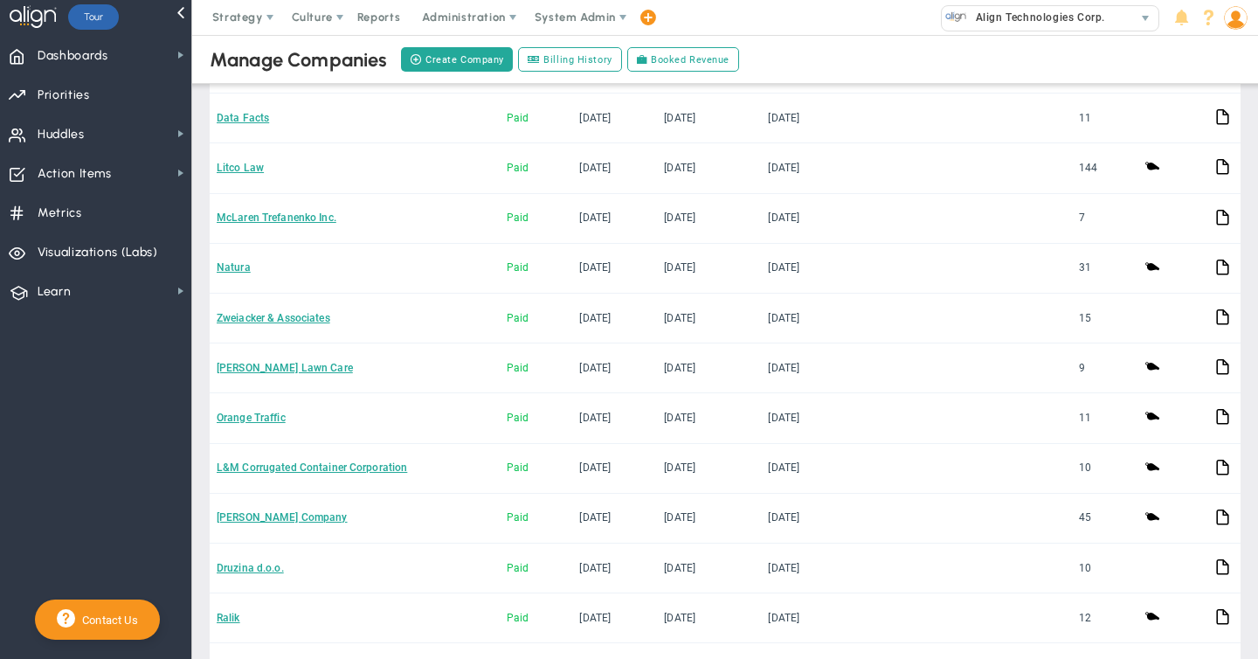
scroll to position [266, 0]
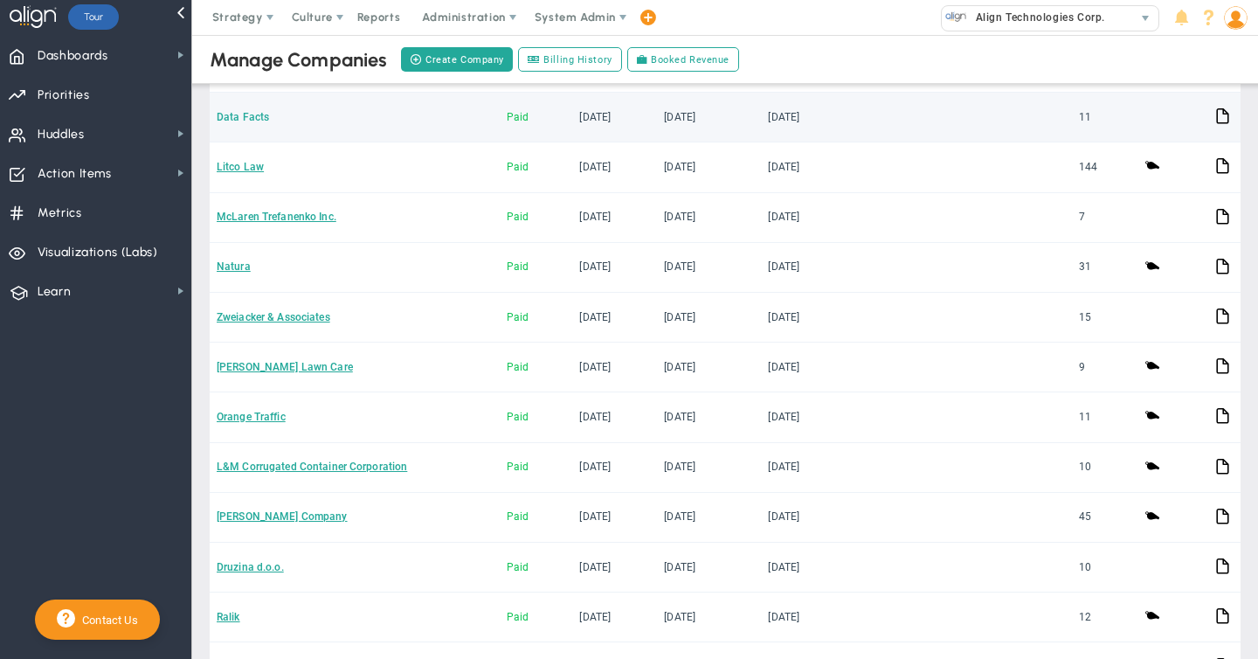
click at [252, 117] on link "Data Facts" at bounding box center [243, 117] width 52 height 12
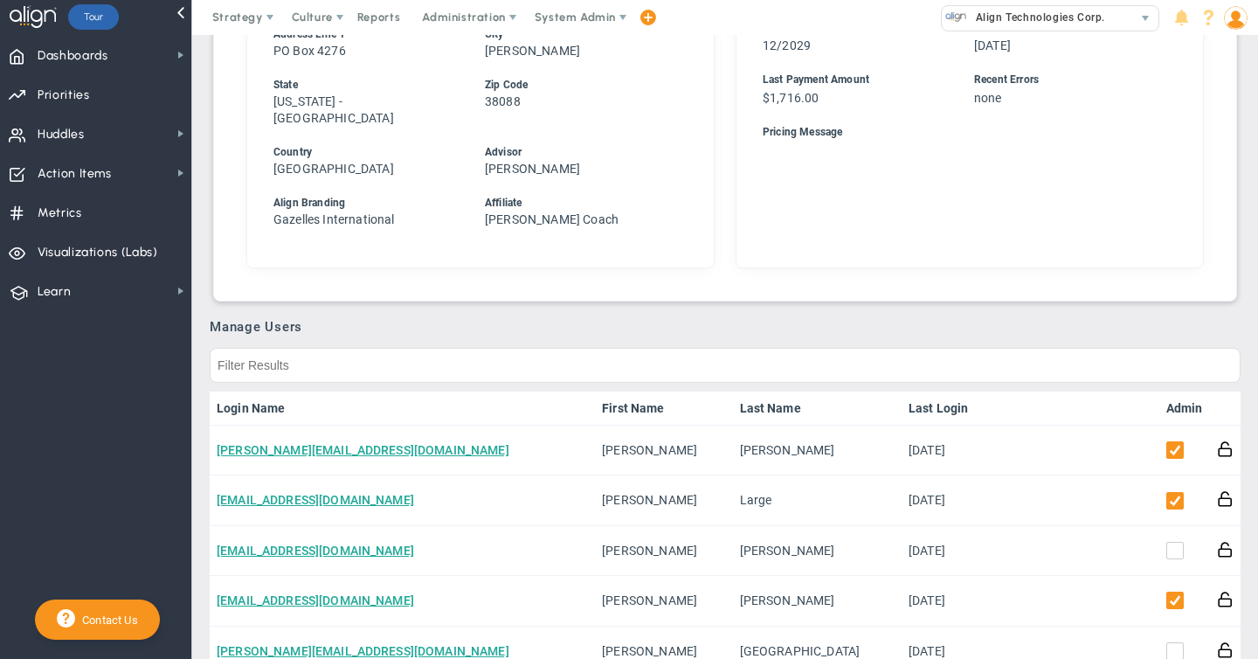
scroll to position [365, 0]
